Goal: Information Seeking & Learning: Learn about a topic

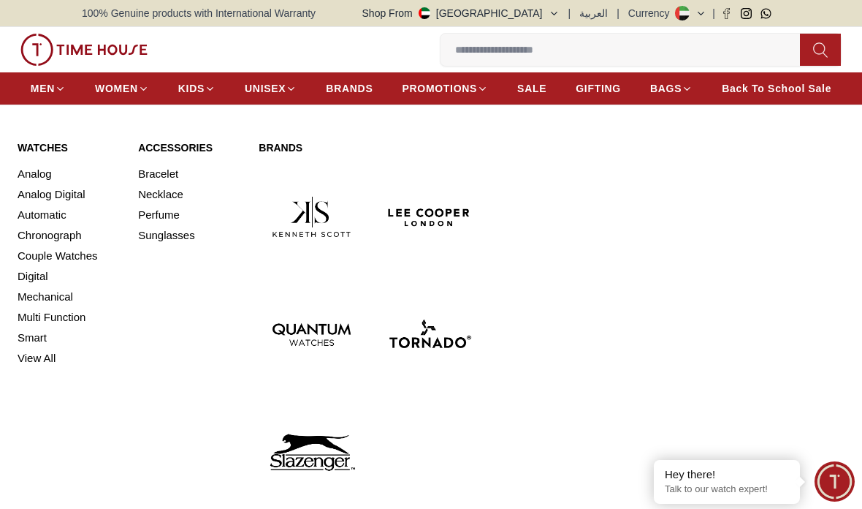
click at [54, 143] on link "Watches" at bounding box center [69, 147] width 103 height 15
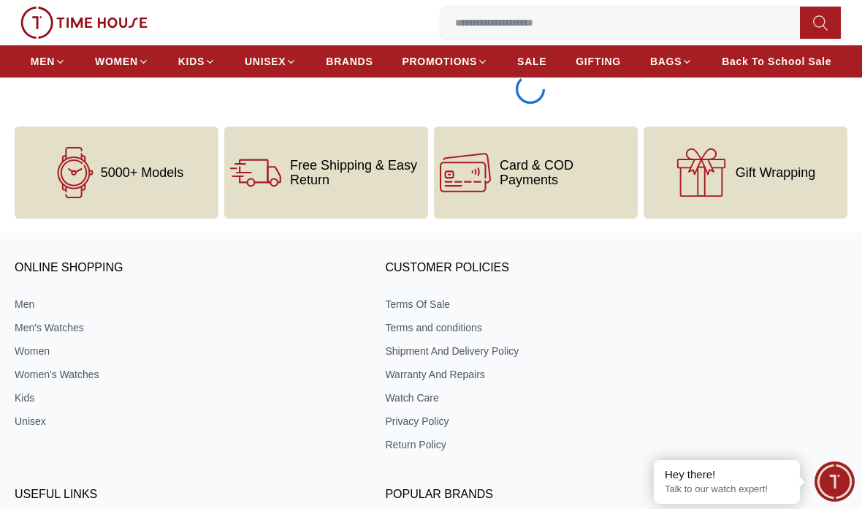
scroll to position [2778, 0]
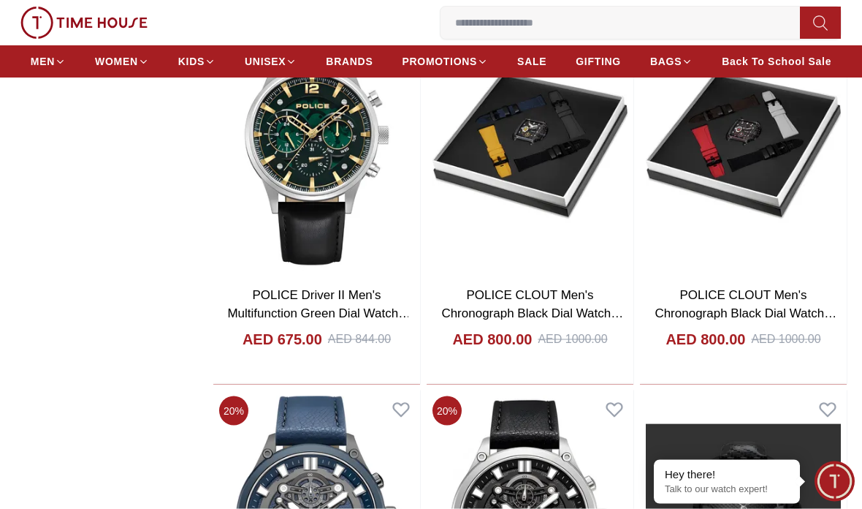
scroll to position [2603, 0]
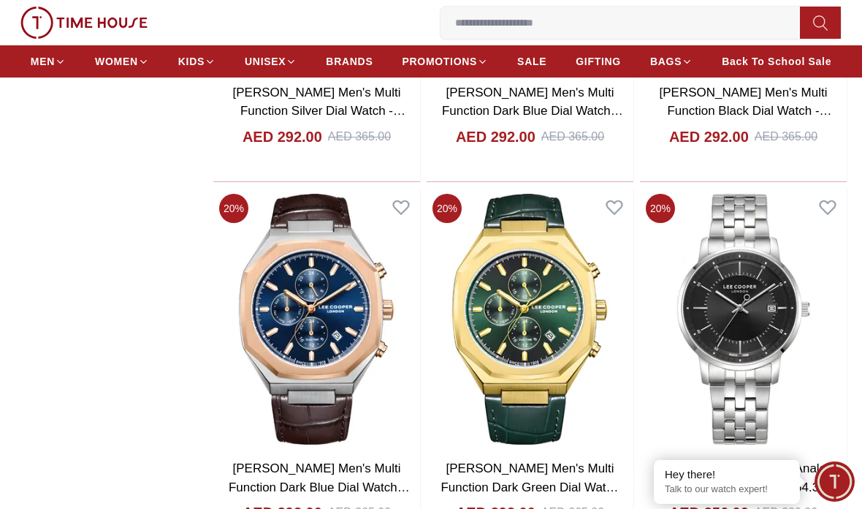
scroll to position [11307, 0]
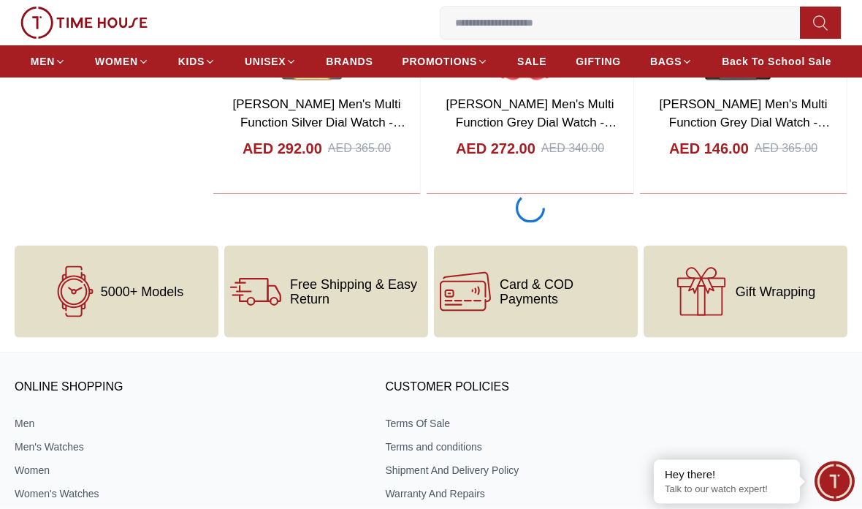
scroll to position [12485, 0]
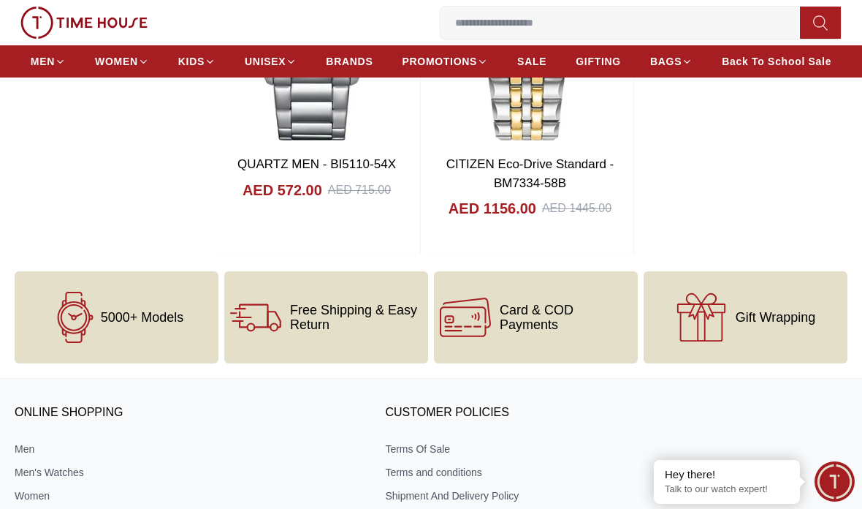
scroll to position [17250, 0]
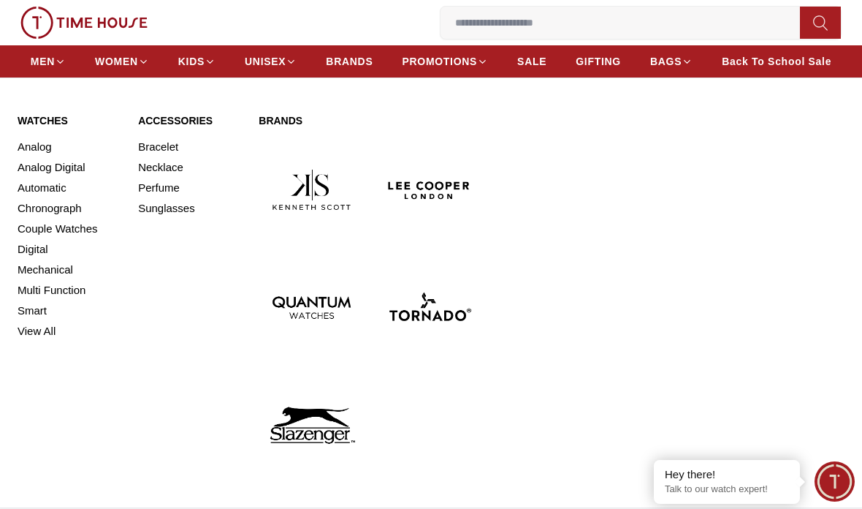
click at [54, 102] on div "Watches Analog Analog Digital Automatic Chronograph Couple Watches Digital Mech…" at bounding box center [431, 295] width 862 height 423
click at [43, 64] on span "MEN" at bounding box center [43, 61] width 24 height 15
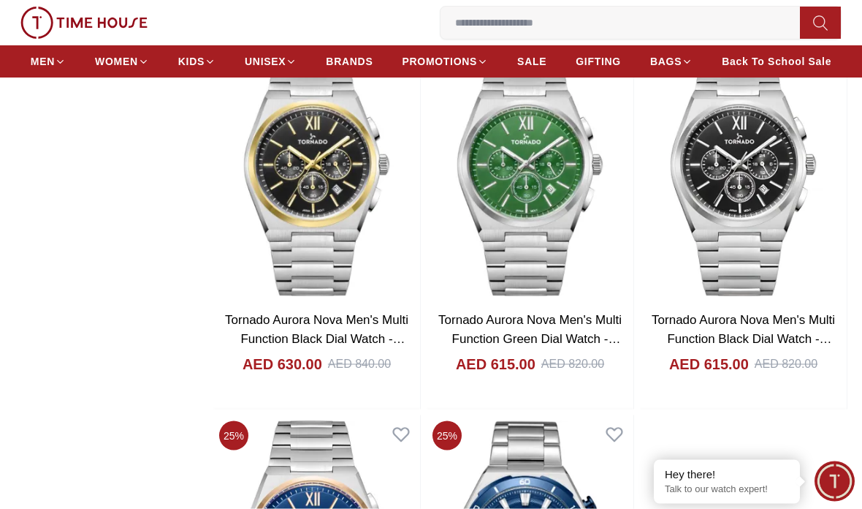
scroll to position [2055, 0]
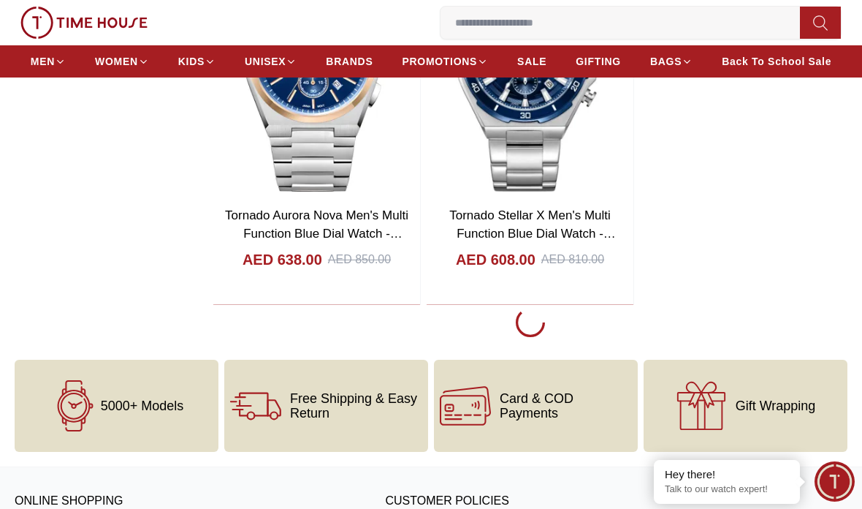
scroll to position [2535, 0]
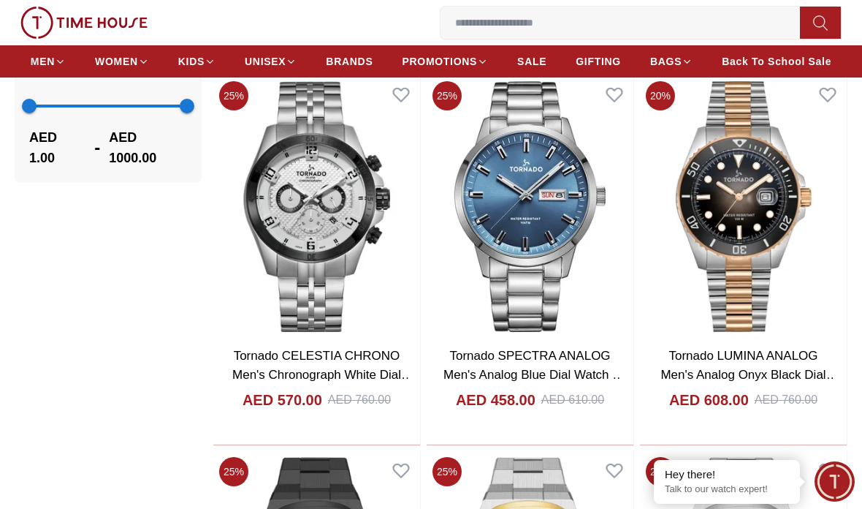
scroll to position [1276, 0]
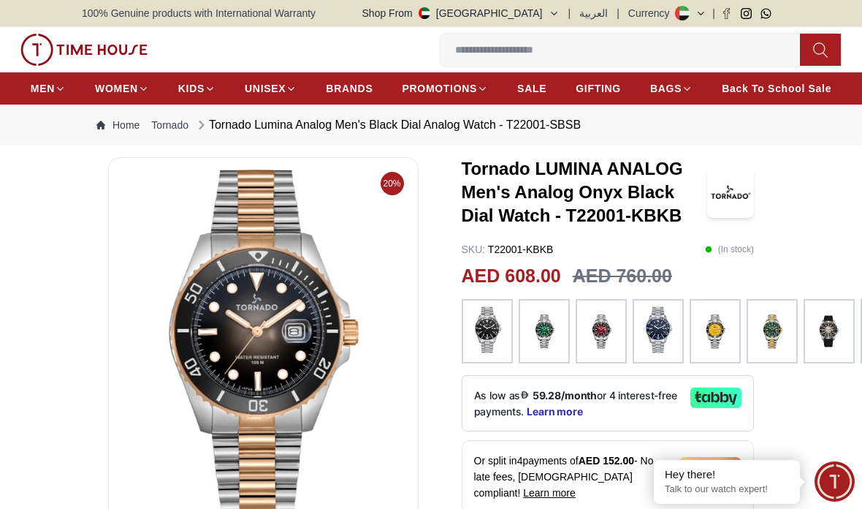
click at [672, 333] on img at bounding box center [658, 329] width 37 height 47
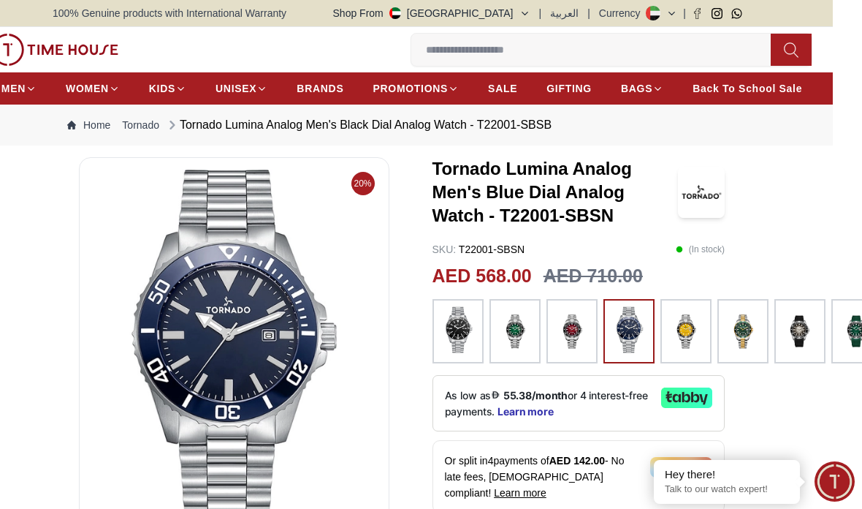
scroll to position [0, 107]
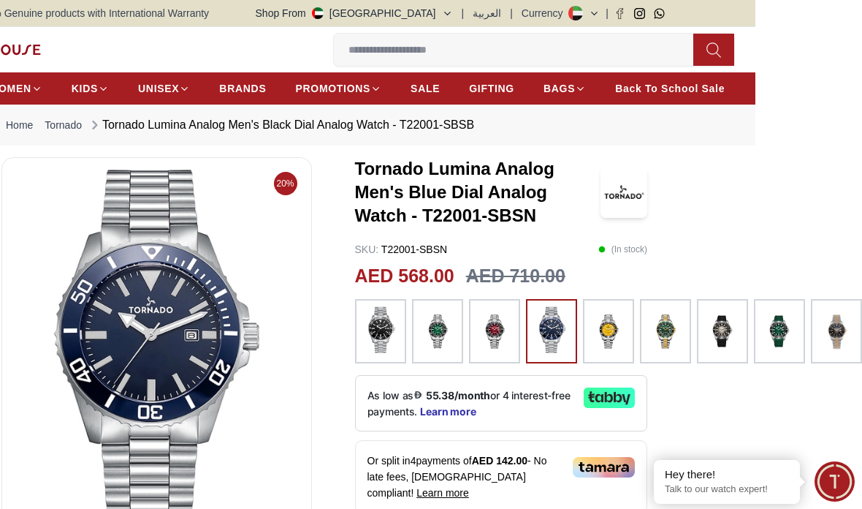
click at [392, 324] on img at bounding box center [381, 329] width 37 height 47
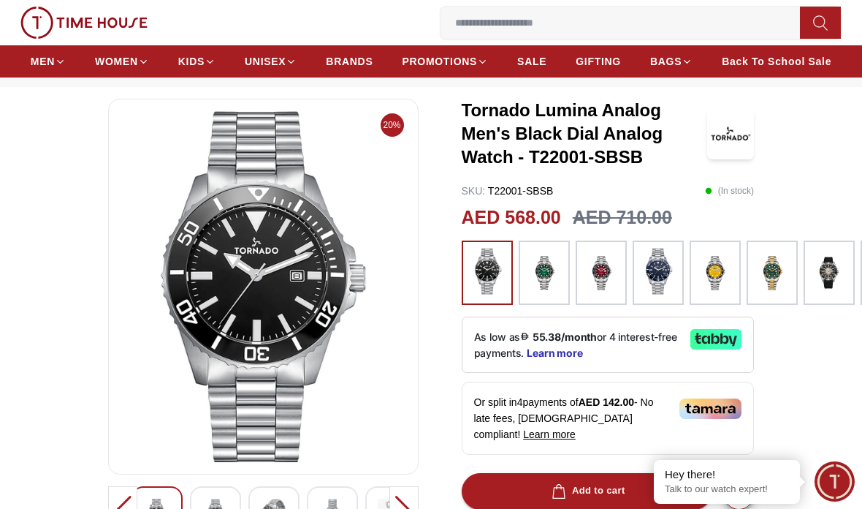
click at [780, 272] on img at bounding box center [772, 273] width 37 height 50
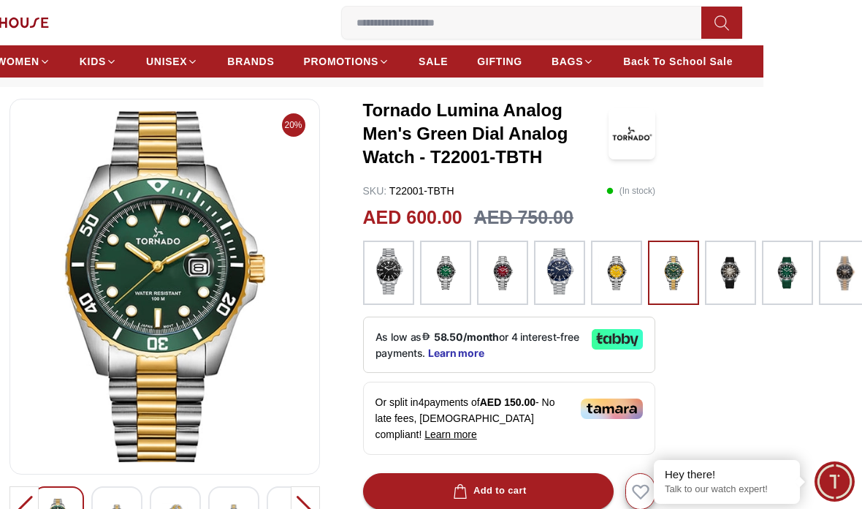
scroll to position [58, 107]
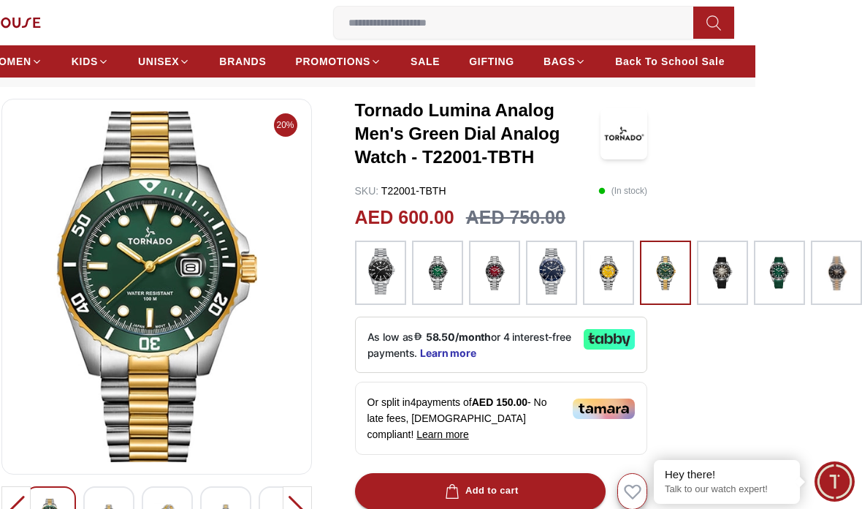
click at [838, 259] on img at bounding box center [837, 273] width 37 height 50
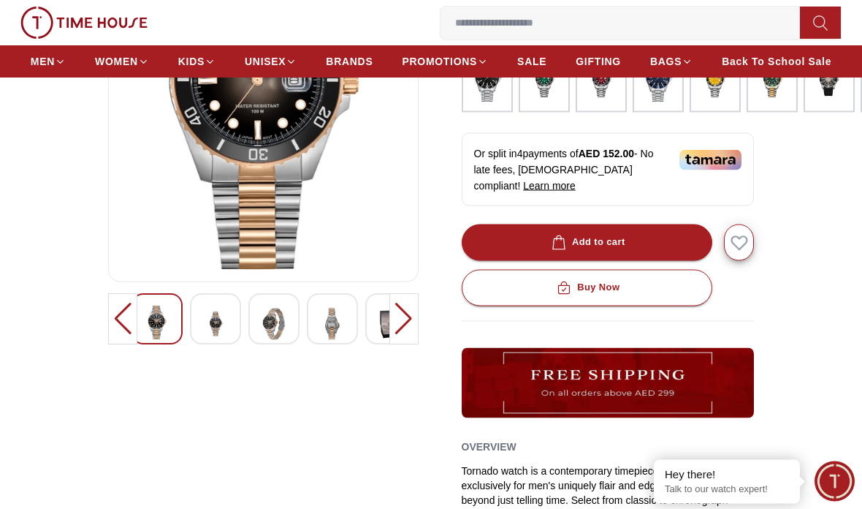
scroll to position [250, 0]
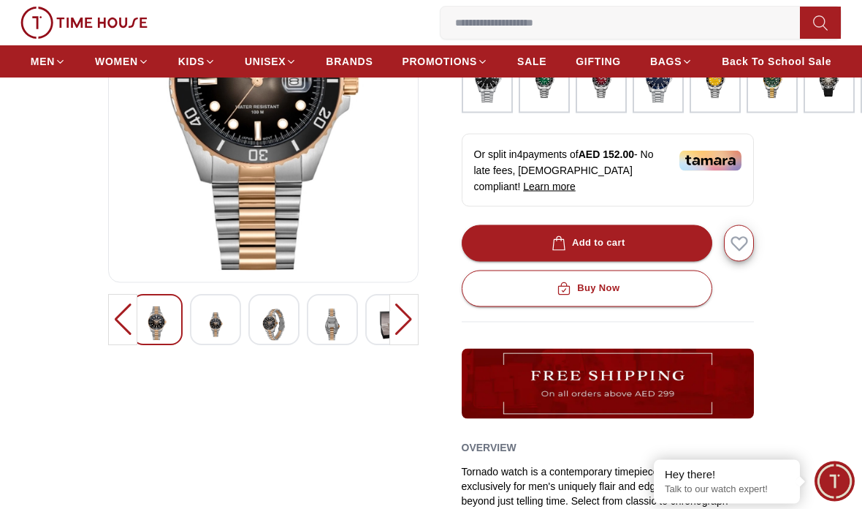
click at [206, 340] on img at bounding box center [215, 325] width 26 height 36
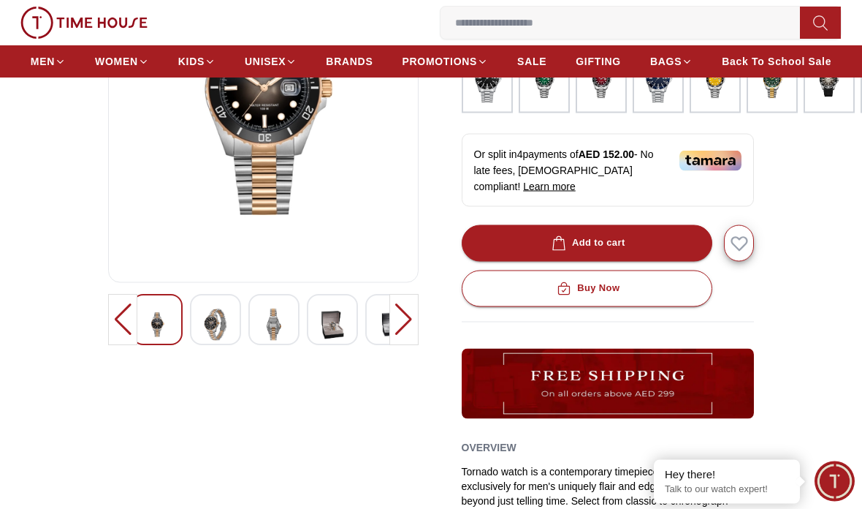
scroll to position [251, 0]
click at [228, 324] on img at bounding box center [215, 324] width 26 height 36
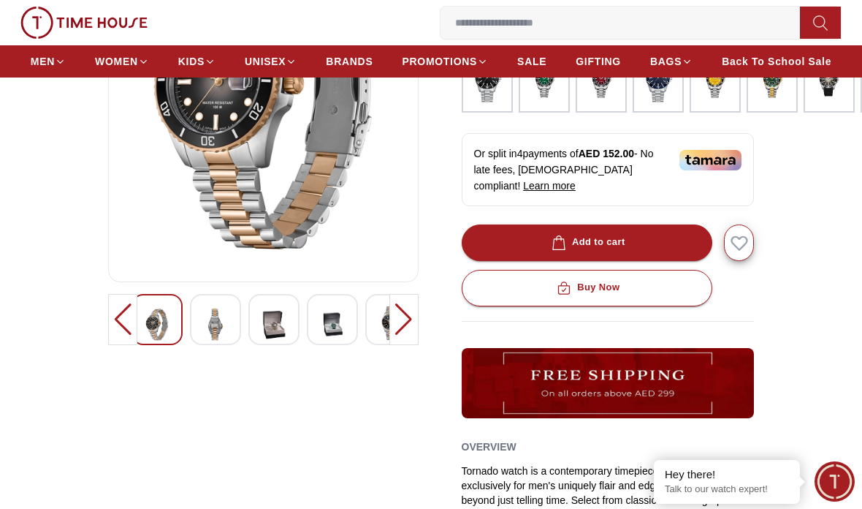
click at [263, 338] on img at bounding box center [274, 324] width 26 height 36
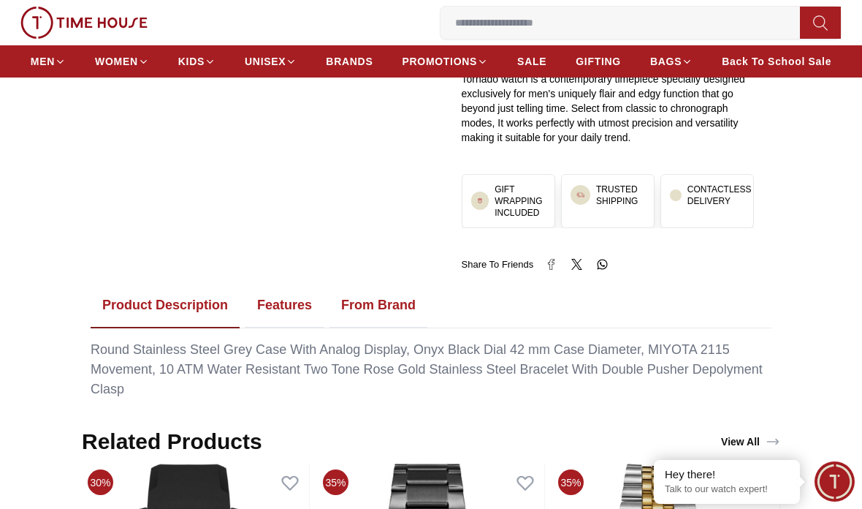
scroll to position [641, 0]
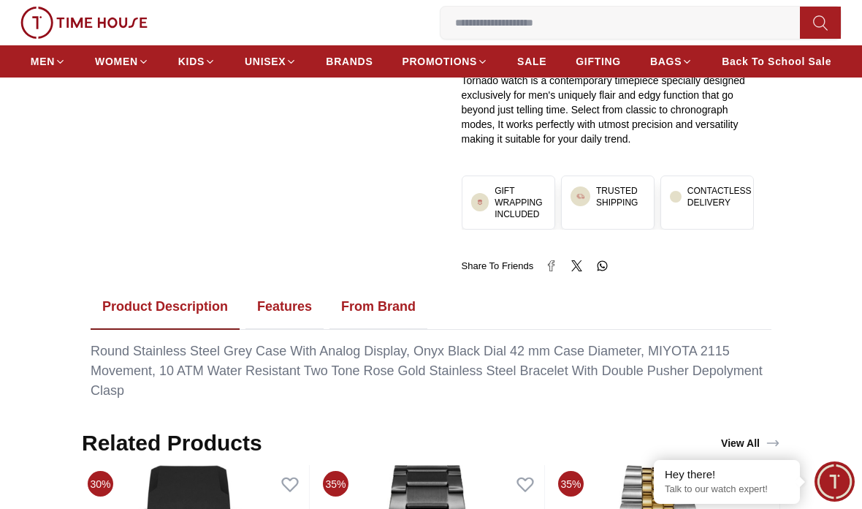
click at [298, 308] on button "Features" at bounding box center [285, 306] width 78 height 45
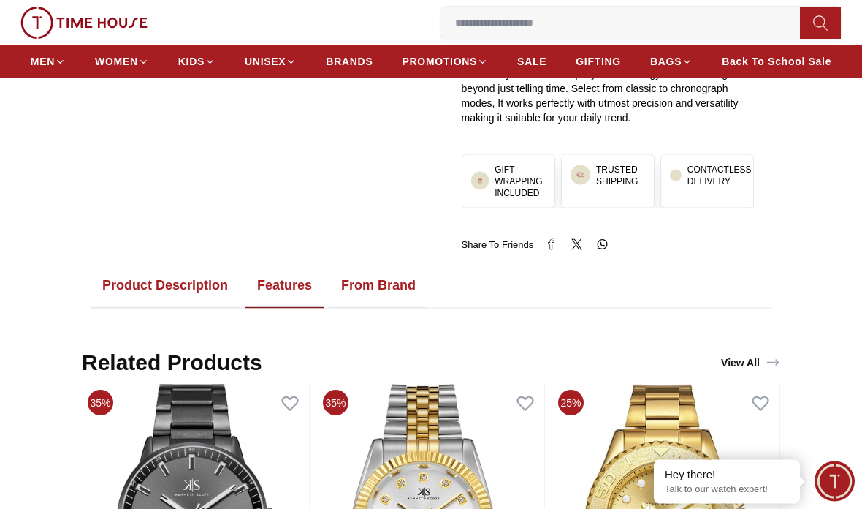
scroll to position [662, 0]
click at [401, 285] on button "From Brand" at bounding box center [379, 285] width 98 height 45
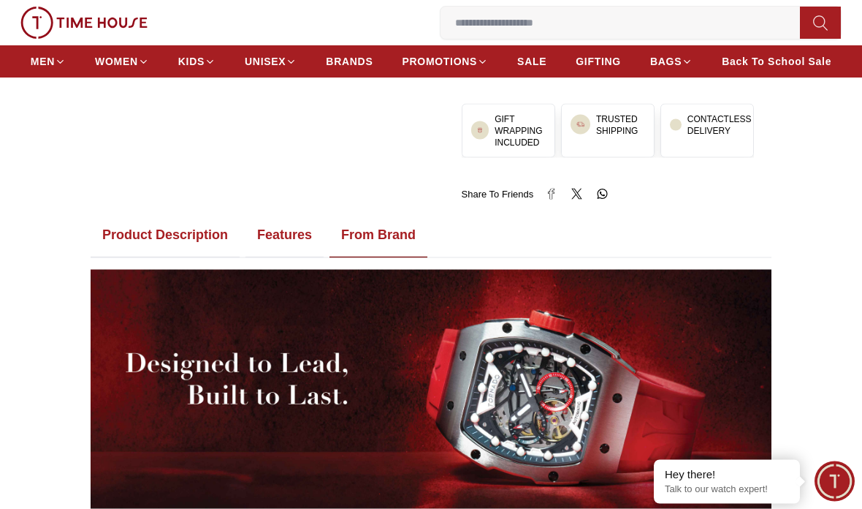
click at [304, 238] on button "Features" at bounding box center [285, 235] width 78 height 45
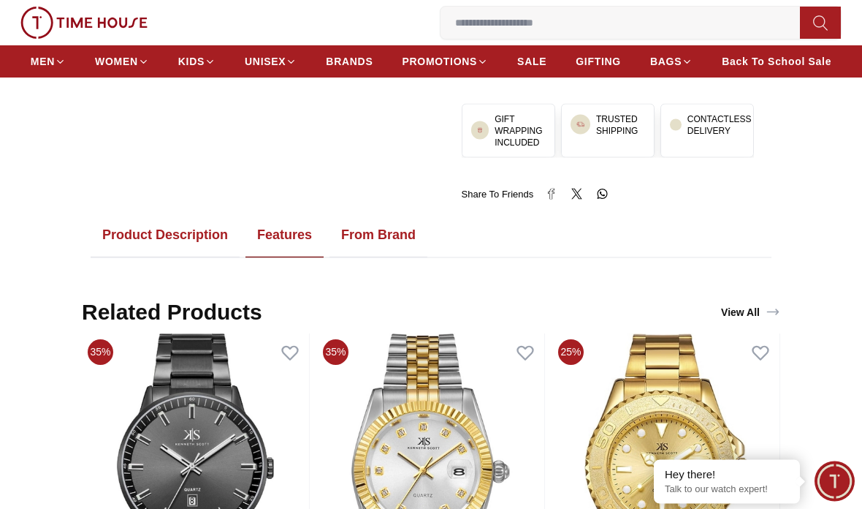
scroll to position [713, 0]
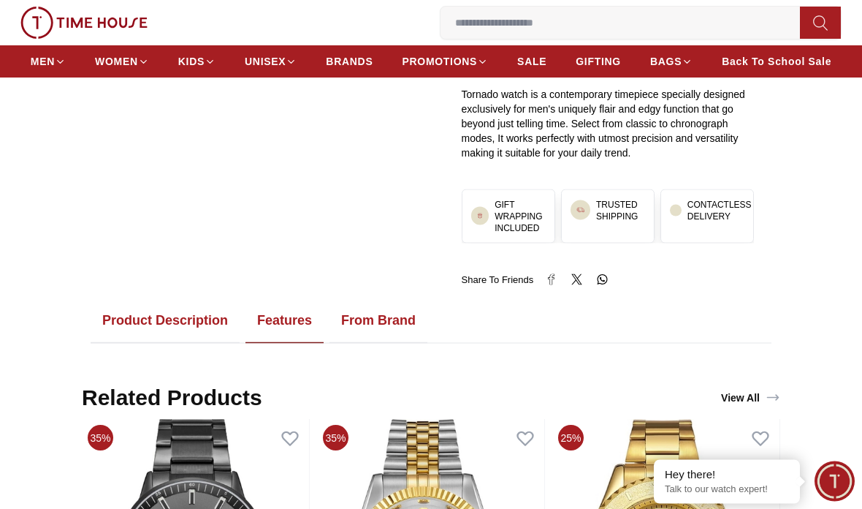
click at [208, 321] on button "Product Description" at bounding box center [165, 320] width 149 height 45
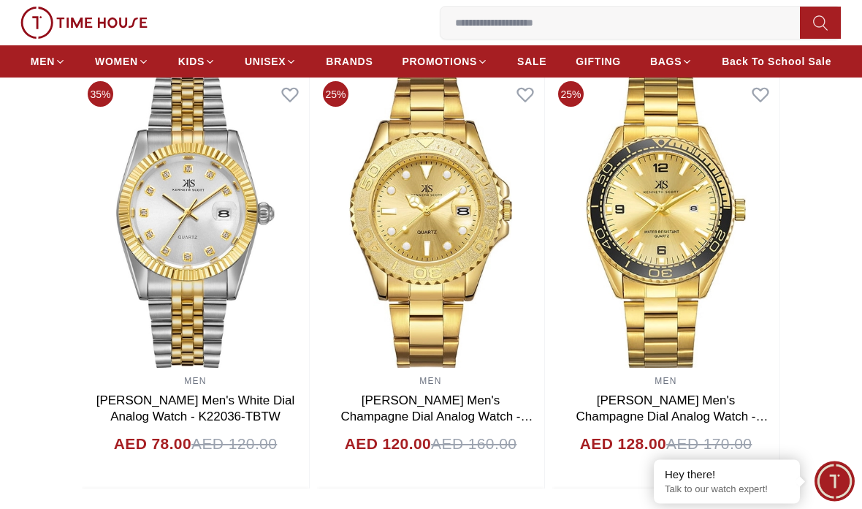
scroll to position [1031, 0]
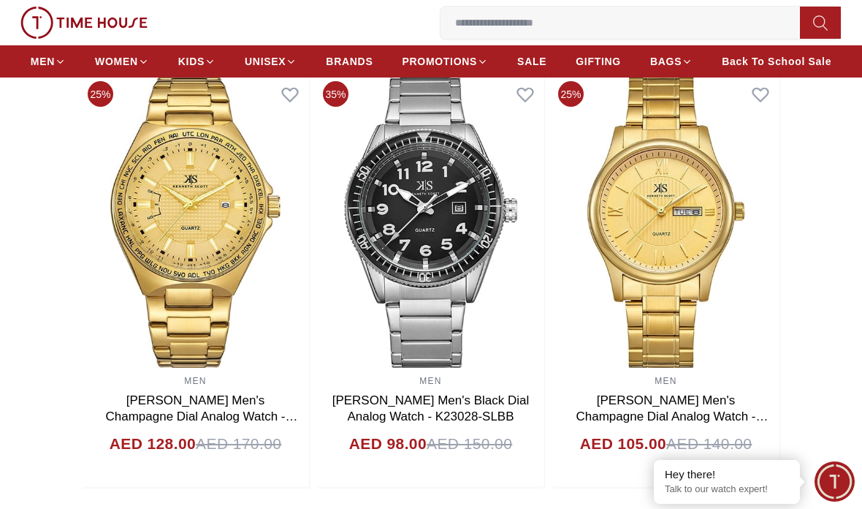
click at [67, 24] on img at bounding box center [83, 23] width 127 height 32
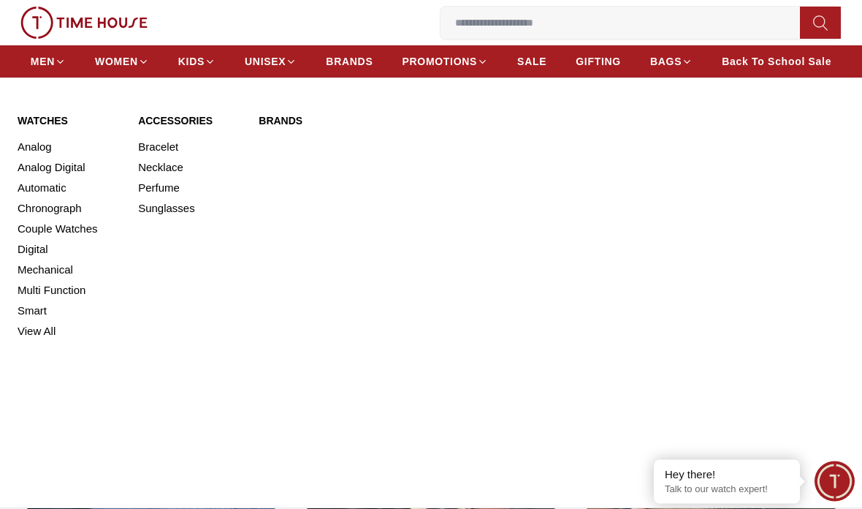
scroll to position [1795, 0]
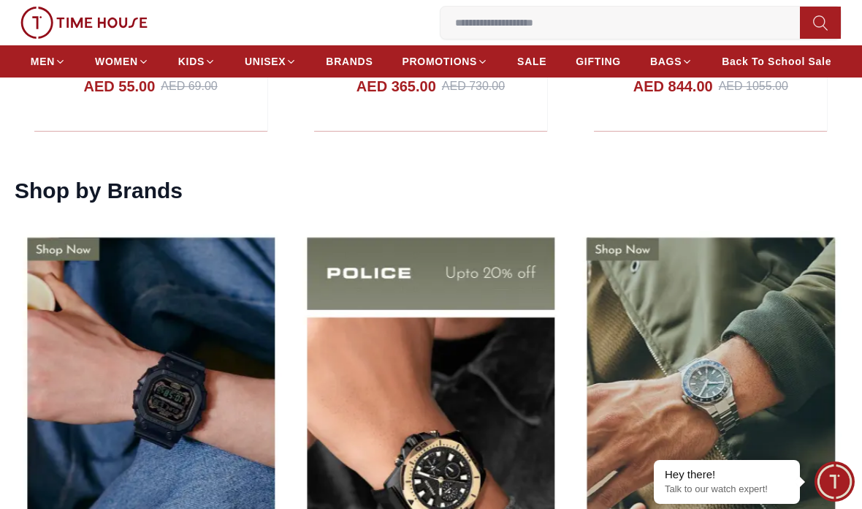
click at [54, 31] on img at bounding box center [83, 23] width 127 height 32
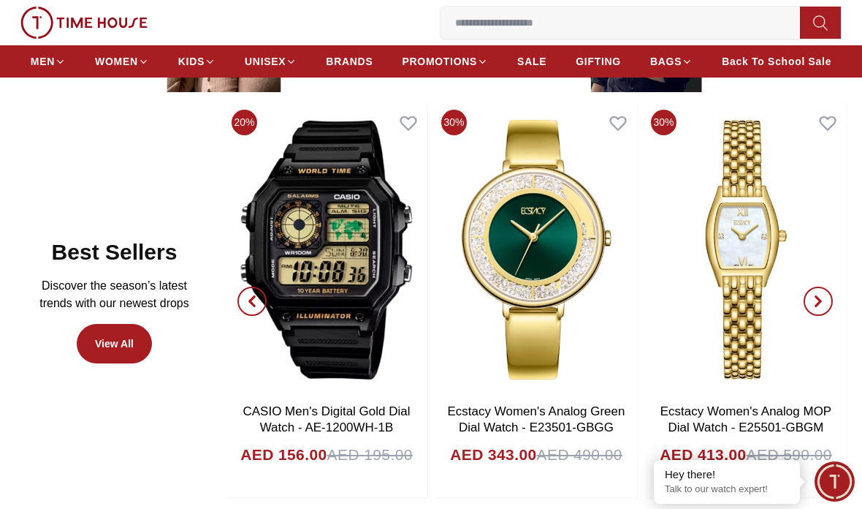
scroll to position [626, 0]
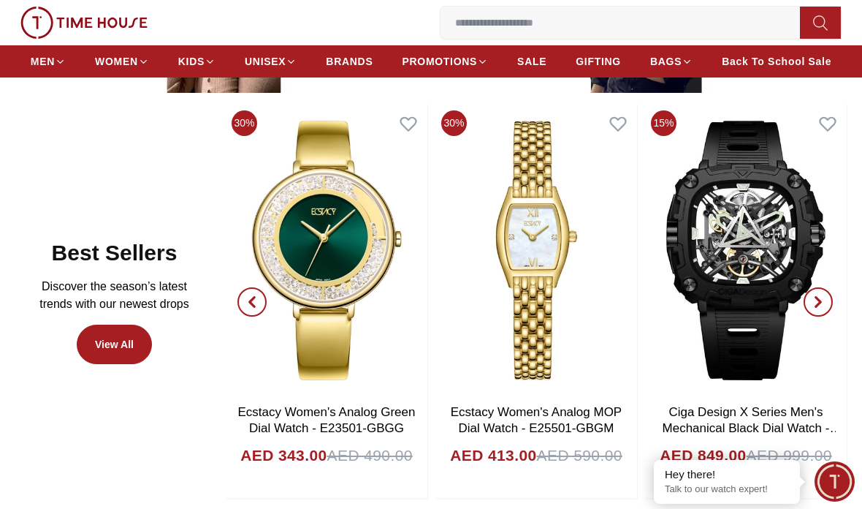
click at [735, 288] on img at bounding box center [746, 251] width 202 height 292
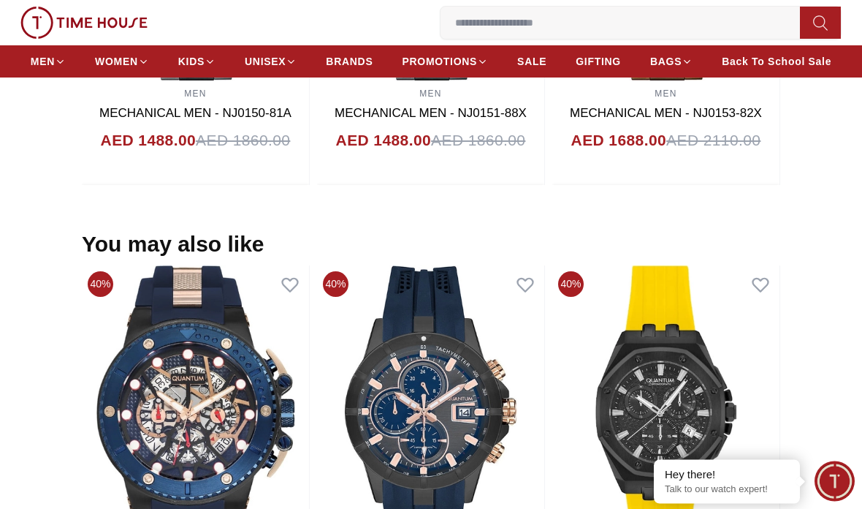
scroll to position [1254, 0]
